Goal: Find specific page/section: Find specific page/section

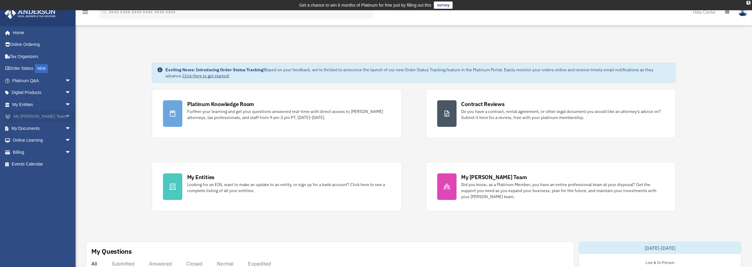
click at [65, 118] on span "arrow_drop_down" at bounding box center [71, 117] width 12 height 12
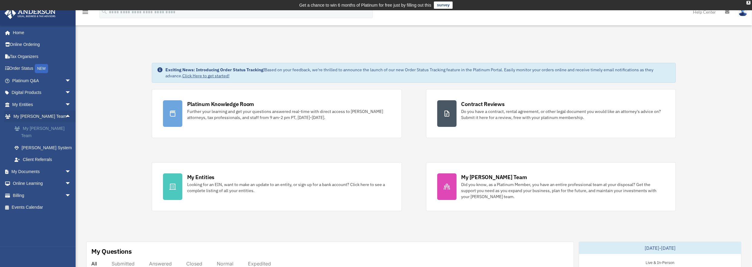
click at [51, 127] on link "My [PERSON_NAME] Team" at bounding box center [44, 132] width 72 height 19
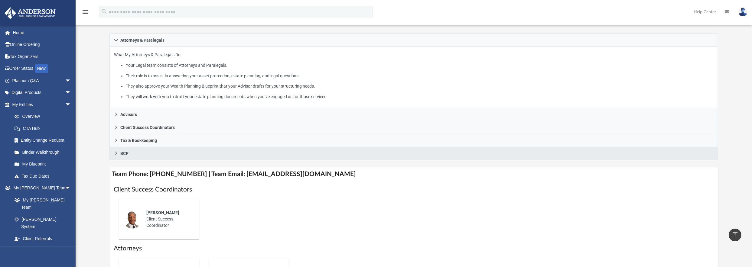
scroll to position [92, 0]
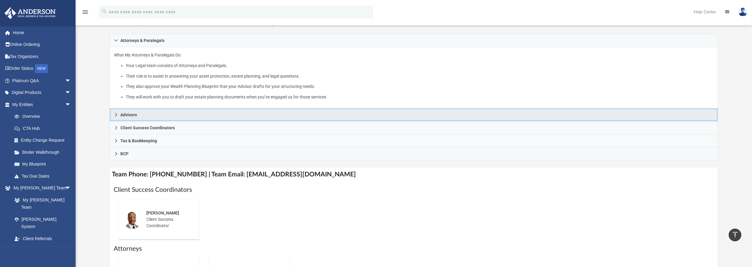
click at [116, 114] on icon at bounding box center [116, 115] width 4 height 4
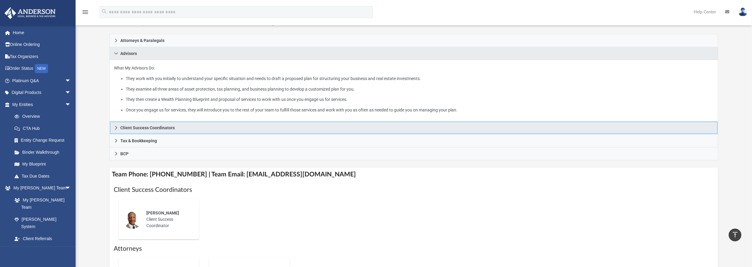
click at [116, 126] on icon at bounding box center [116, 128] width 4 height 4
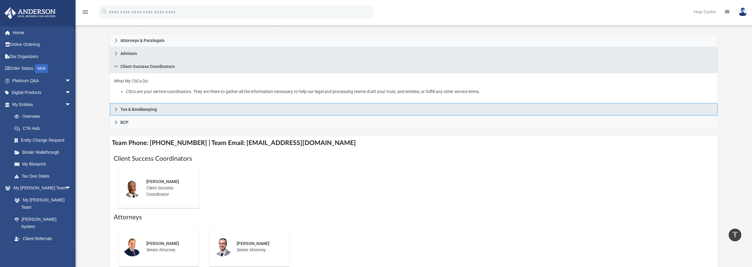
click at [117, 109] on icon at bounding box center [116, 109] width 4 height 4
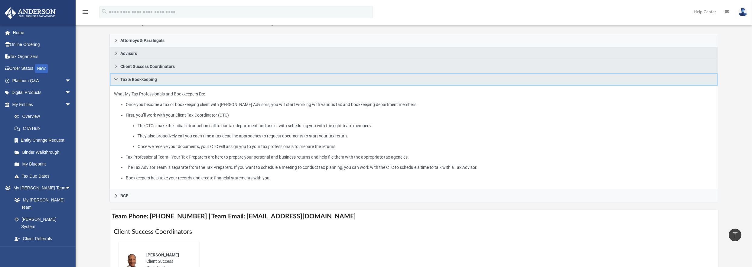
scroll to position [152, 0]
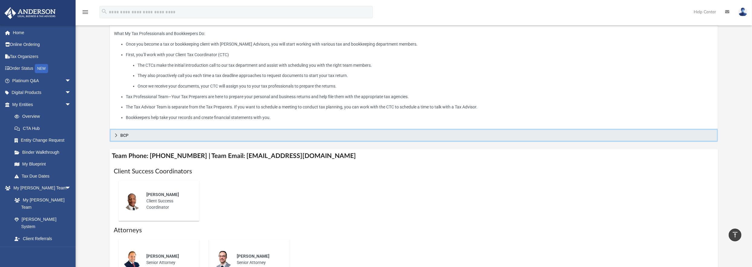
click at [116, 135] on icon at bounding box center [116, 135] width 4 height 4
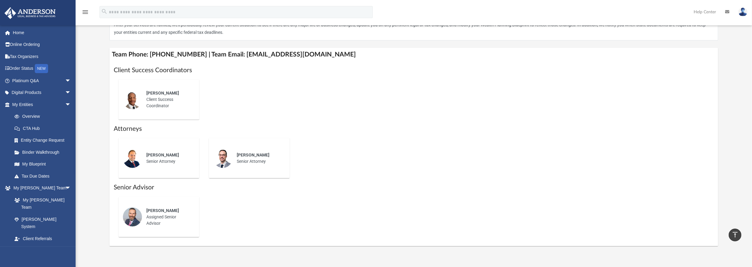
scroll to position [183, 0]
